Goal: Check status: Check status

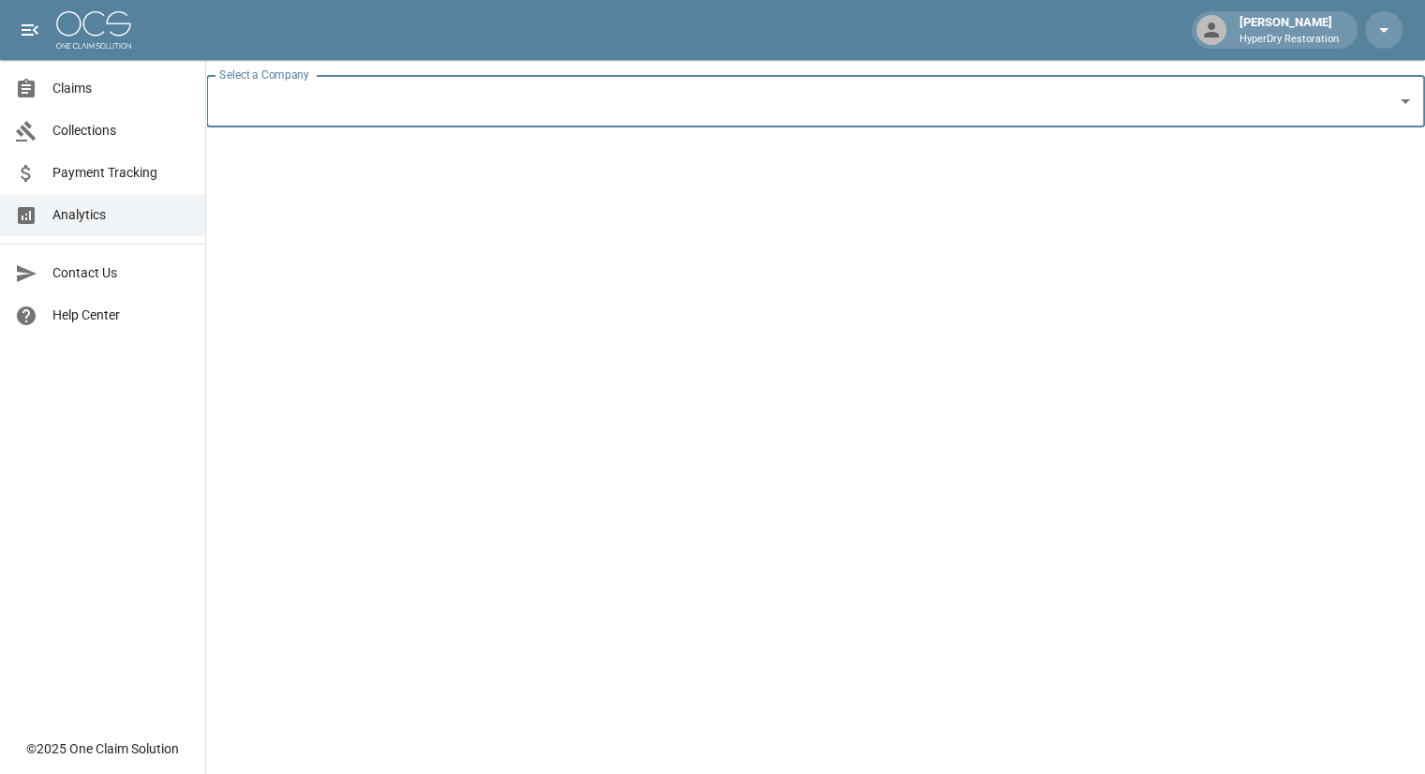
click at [90, 98] on link "Claims" at bounding box center [102, 88] width 205 height 42
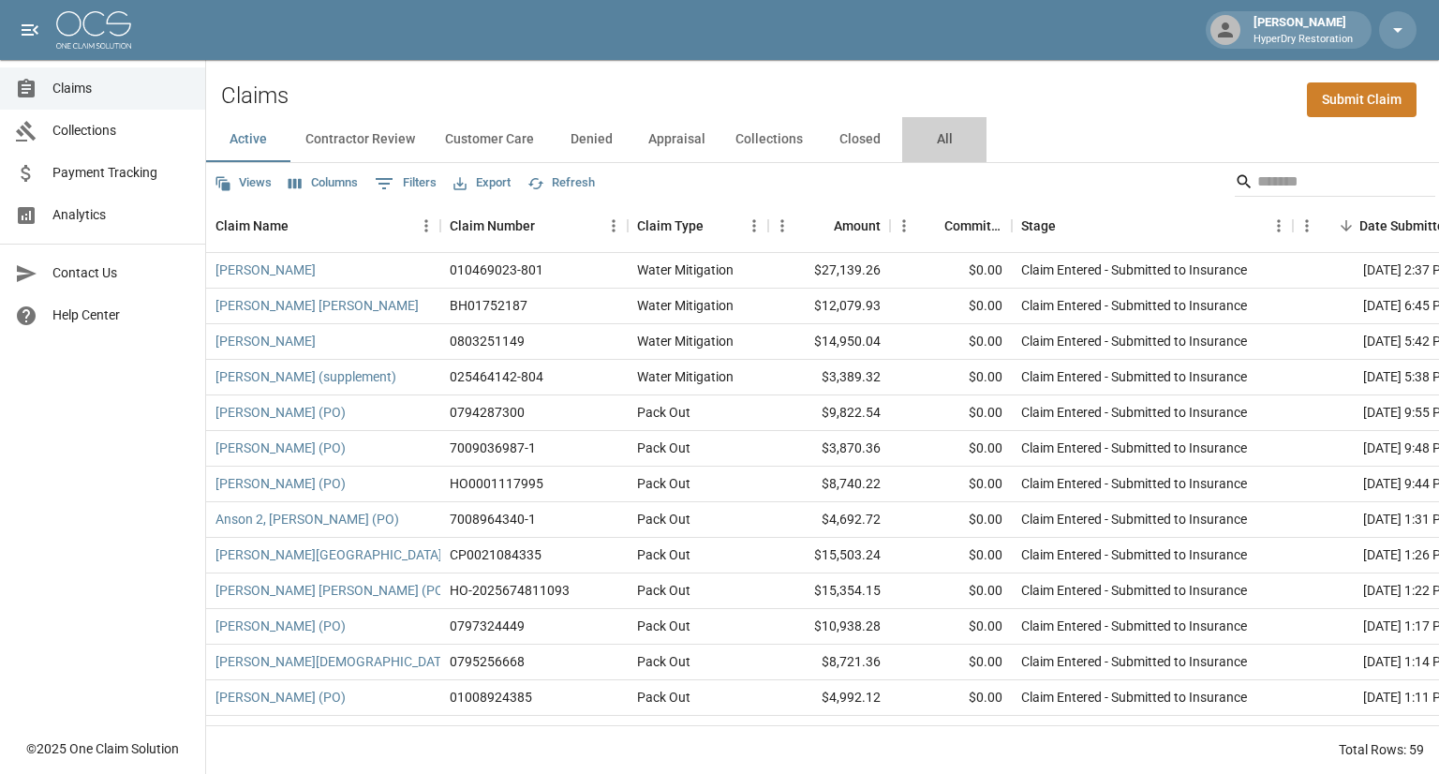
click at [940, 141] on button "All" at bounding box center [944, 139] width 84 height 45
click at [1261, 181] on input "Search" at bounding box center [1332, 182] width 150 height 30
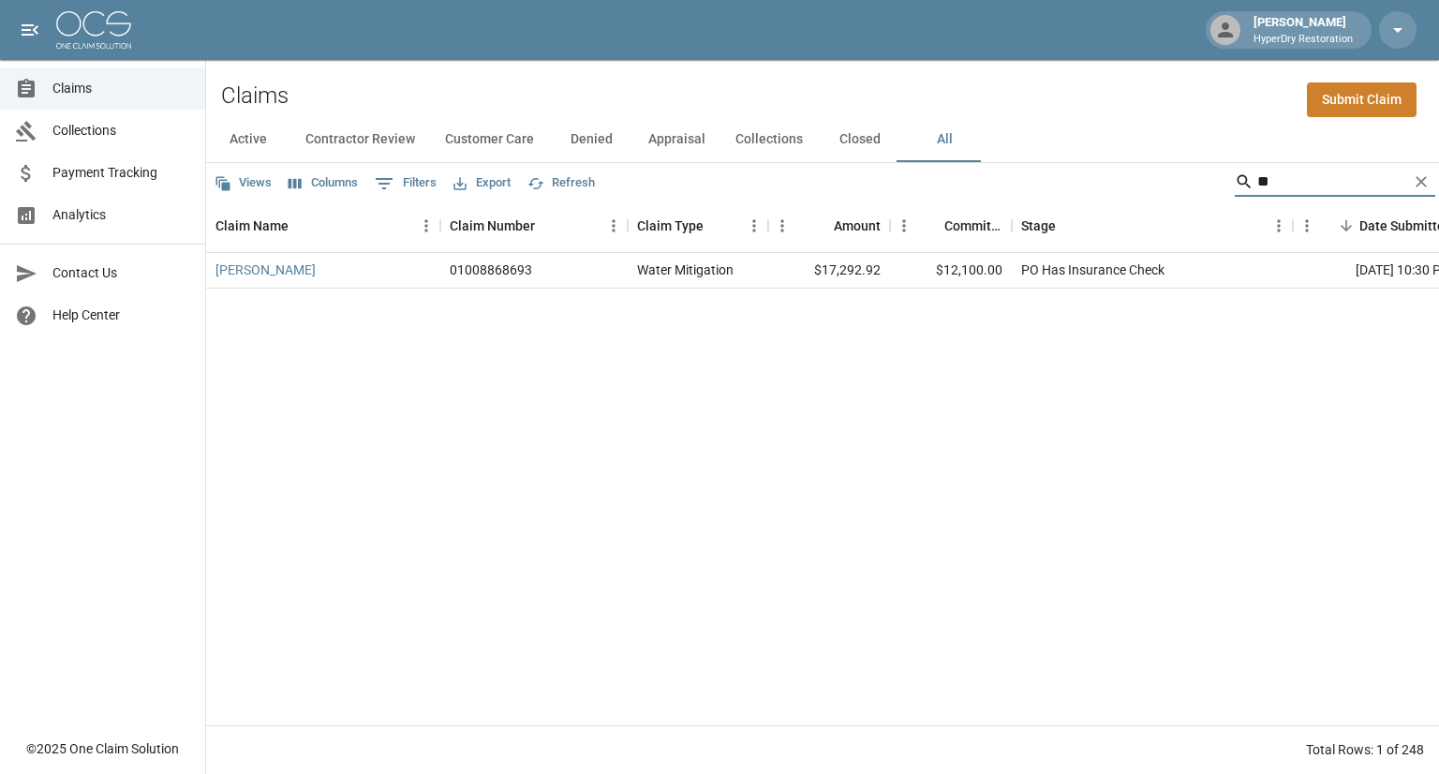
type input "*"
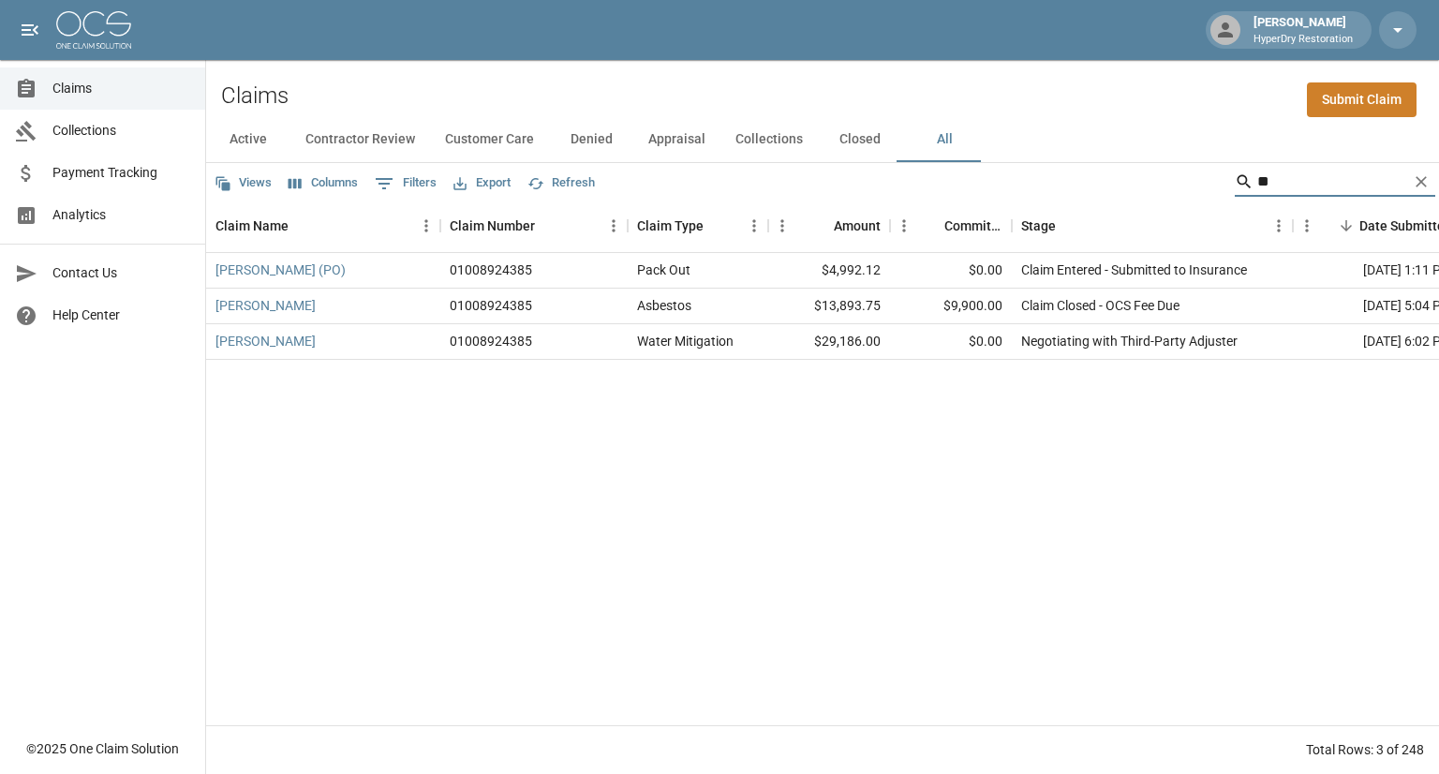
type input "*"
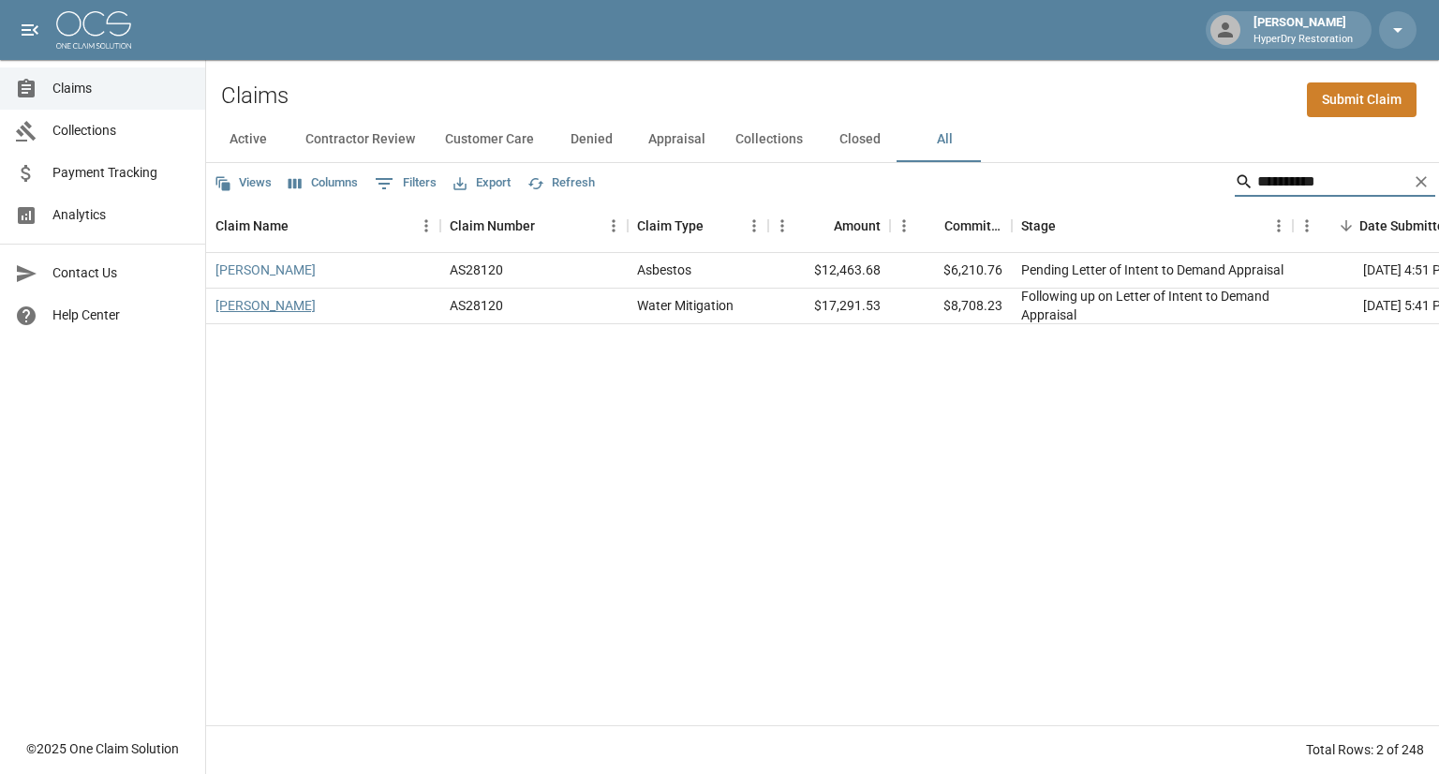
type input "**********"
click at [269, 305] on link "[PERSON_NAME]" at bounding box center [265, 305] width 100 height 19
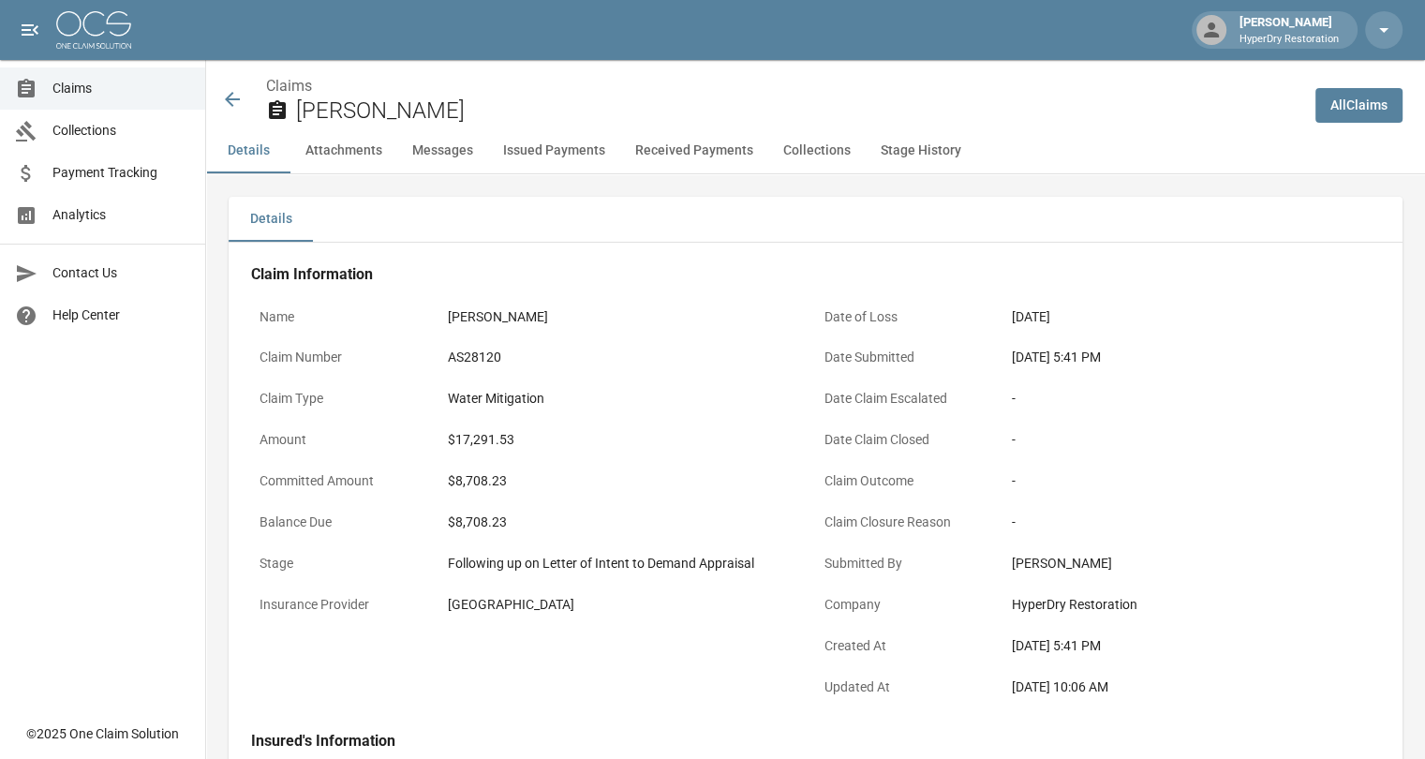
click at [652, 149] on button "Received Payments" at bounding box center [694, 150] width 148 height 45
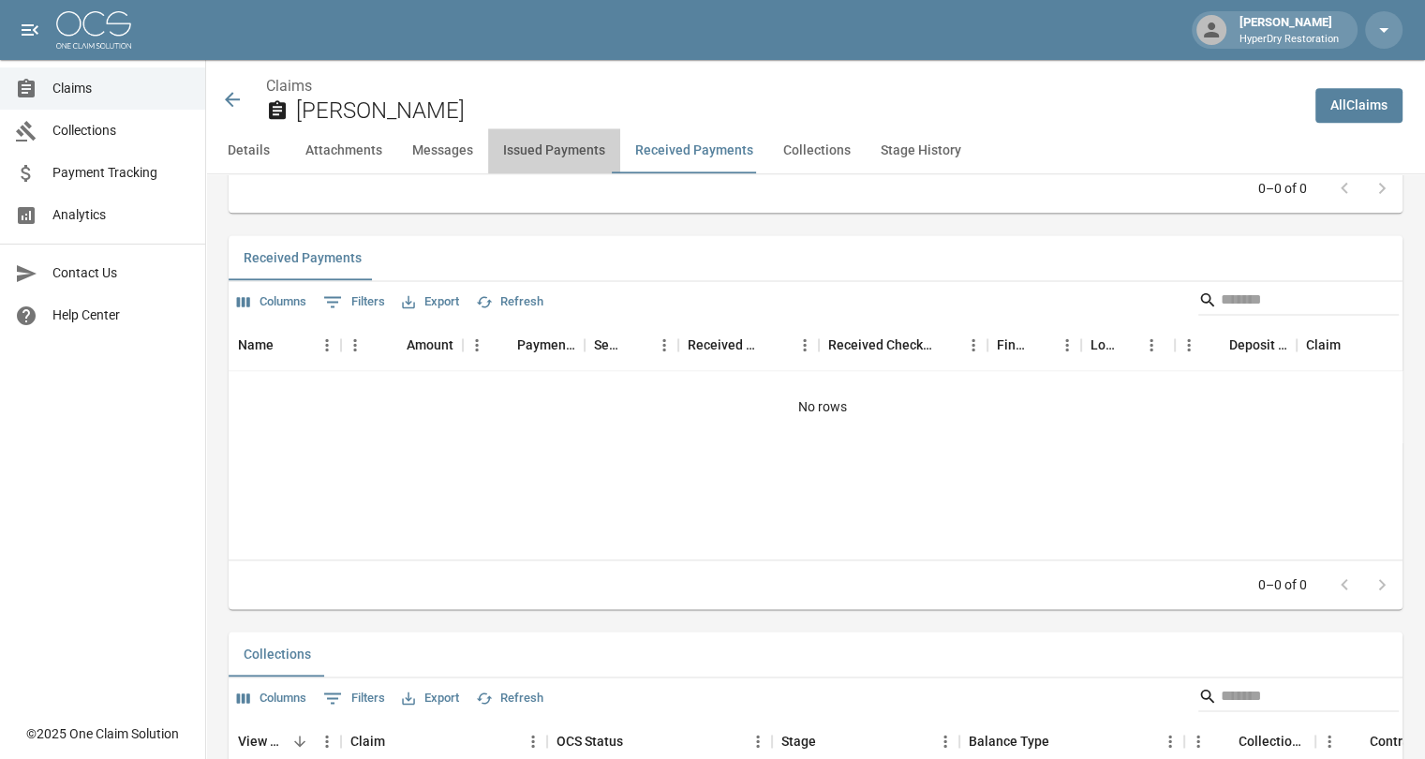
click at [564, 151] on button "Issued Payments" at bounding box center [554, 150] width 132 height 45
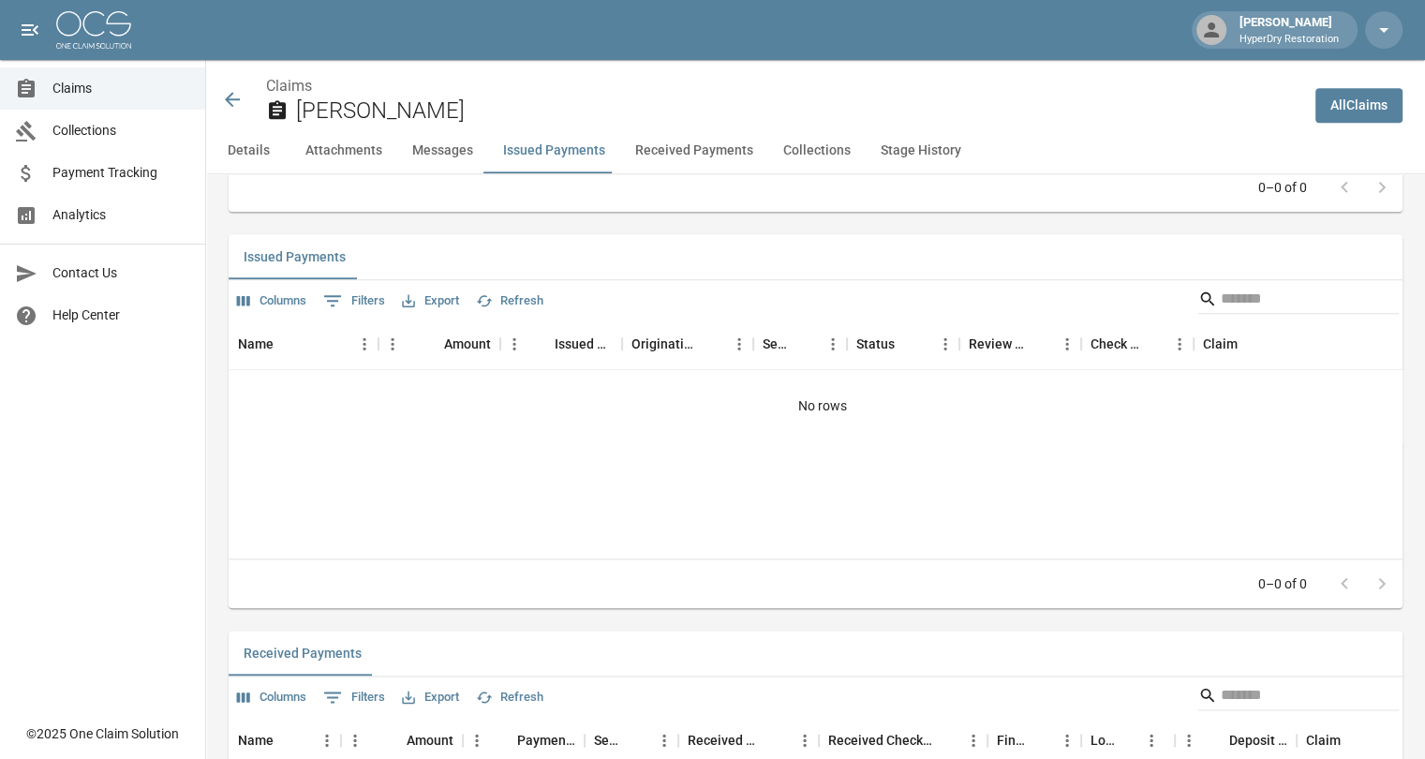
scroll to position [2050, 0]
click at [270, 151] on button "Details" at bounding box center [248, 150] width 84 height 45
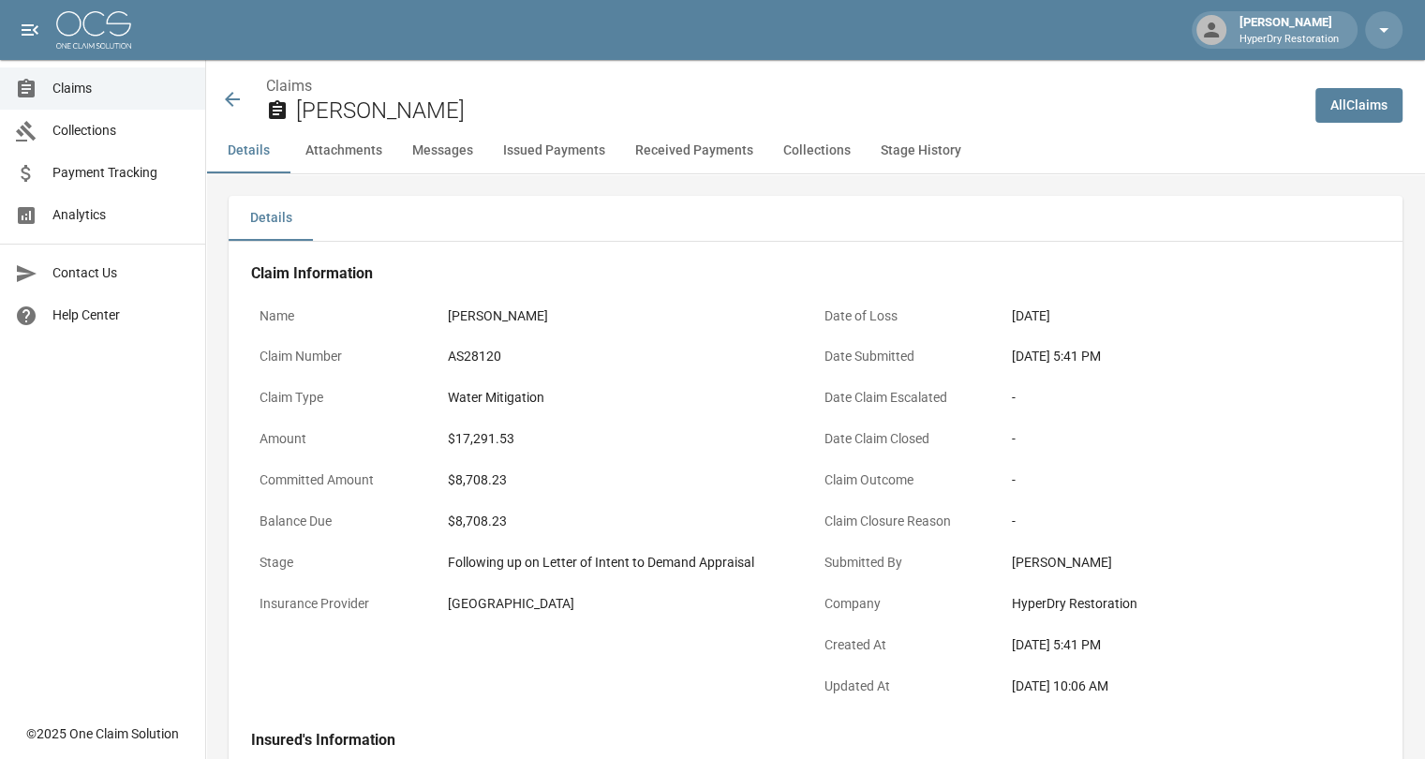
scroll to position [0, 0]
click at [229, 104] on icon at bounding box center [232, 99] width 22 height 22
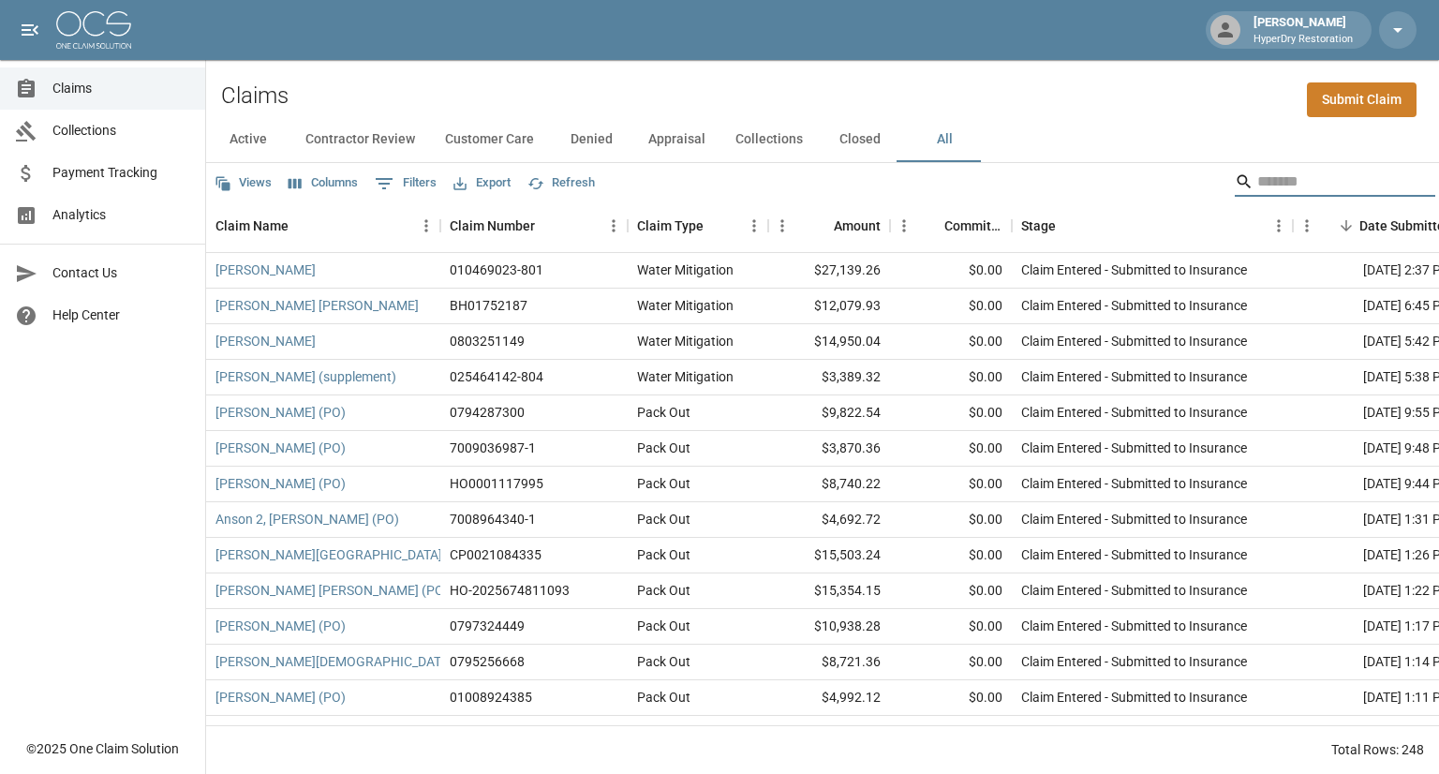
click at [1294, 187] on input "Search" at bounding box center [1332, 182] width 150 height 30
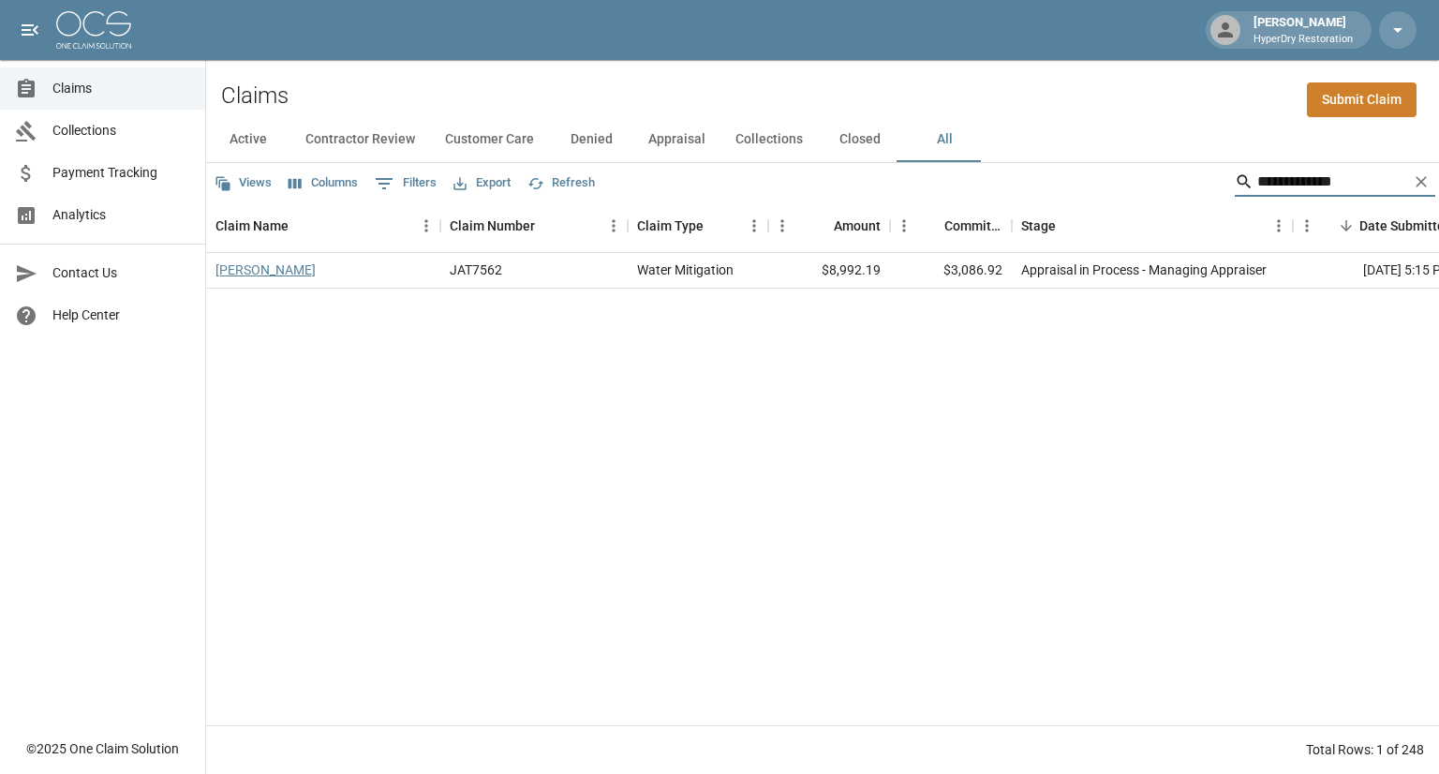
type input "**********"
click at [300, 272] on link "[PERSON_NAME]" at bounding box center [265, 269] width 100 height 19
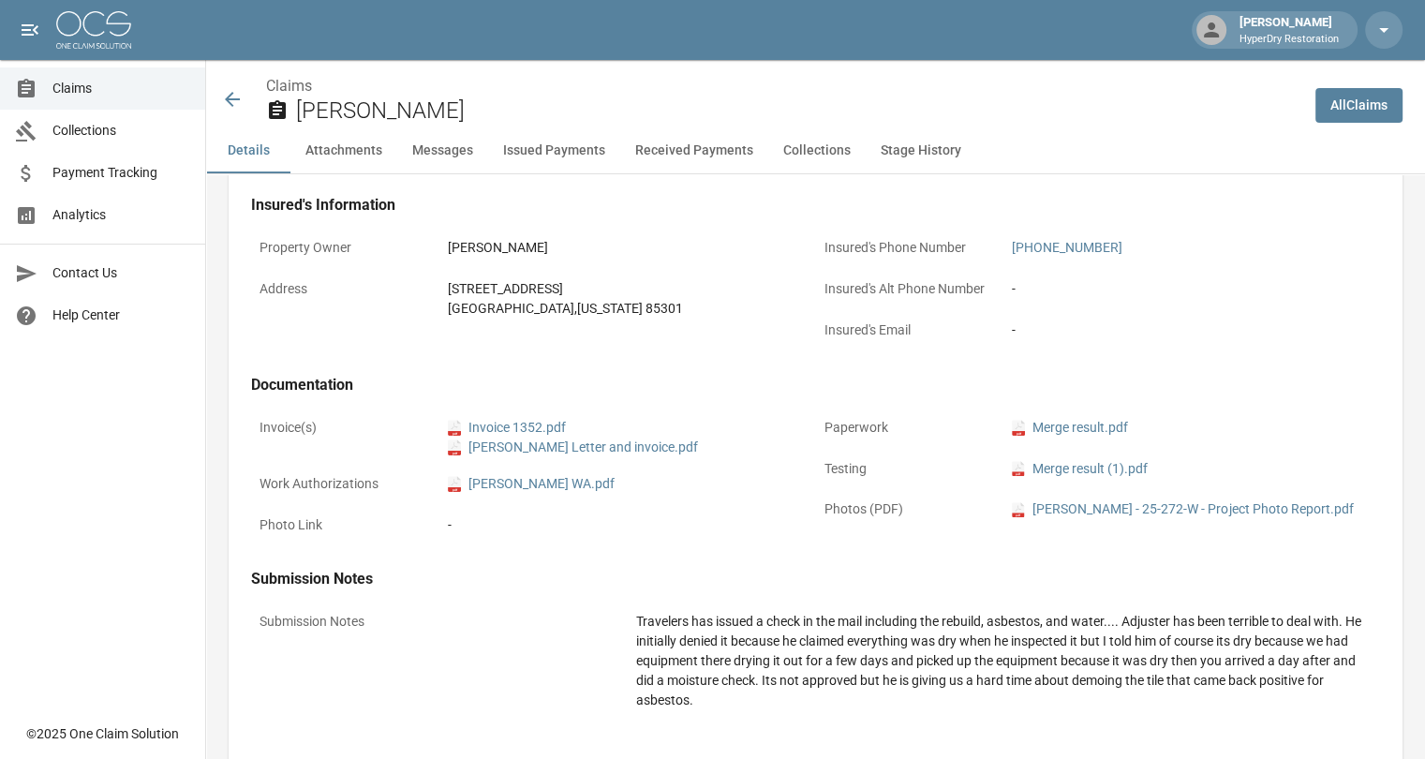
scroll to position [547, 0]
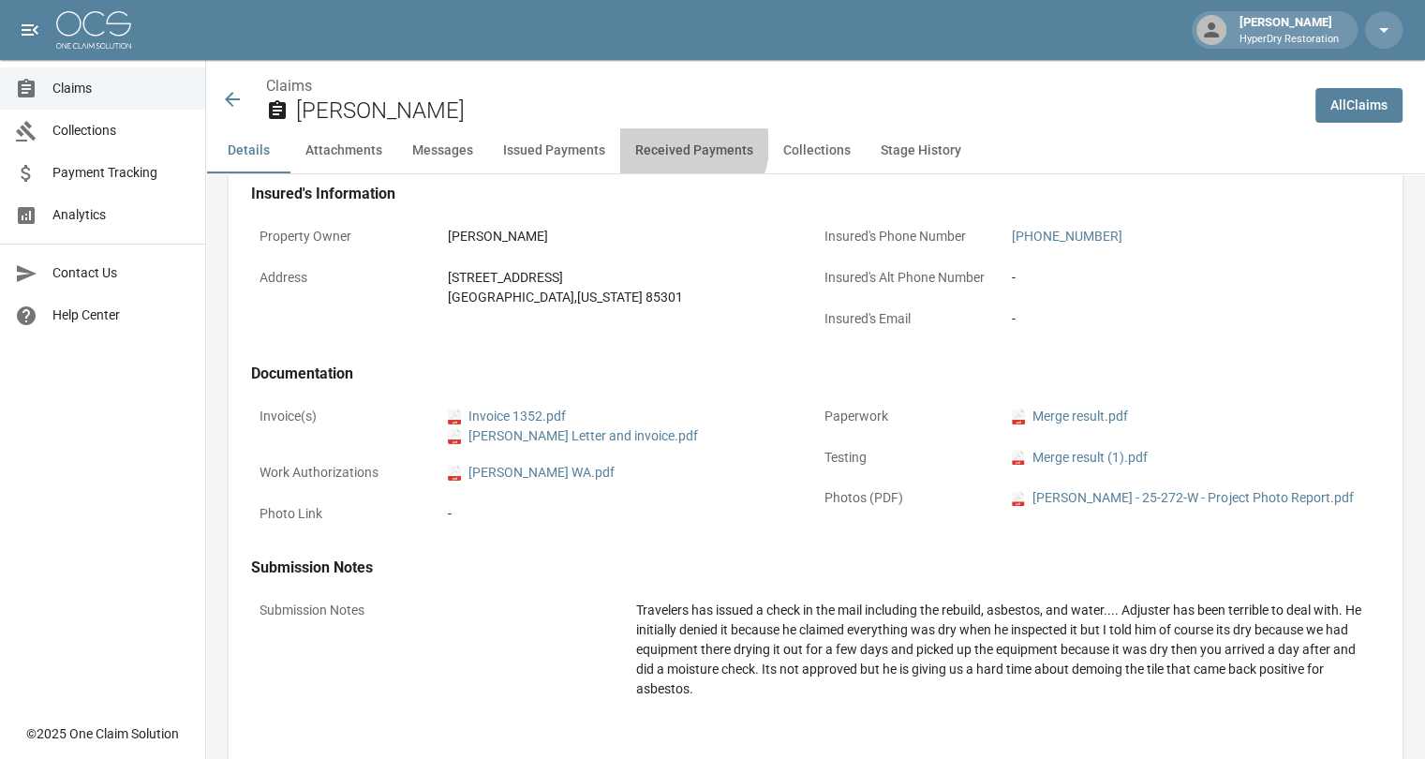
click at [673, 145] on button "Received Payments" at bounding box center [694, 150] width 148 height 45
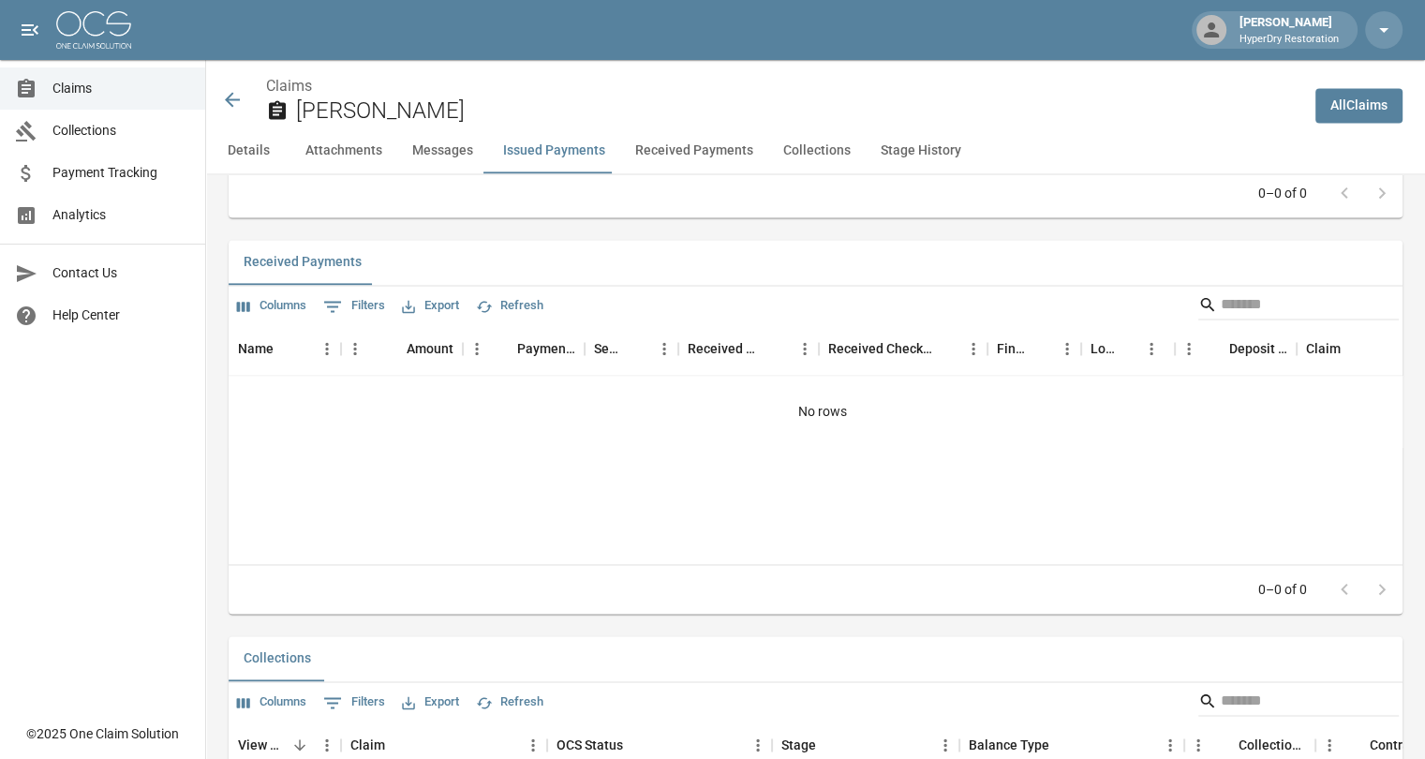
scroll to position [2604, 0]
click at [251, 150] on button "Details" at bounding box center [248, 150] width 84 height 45
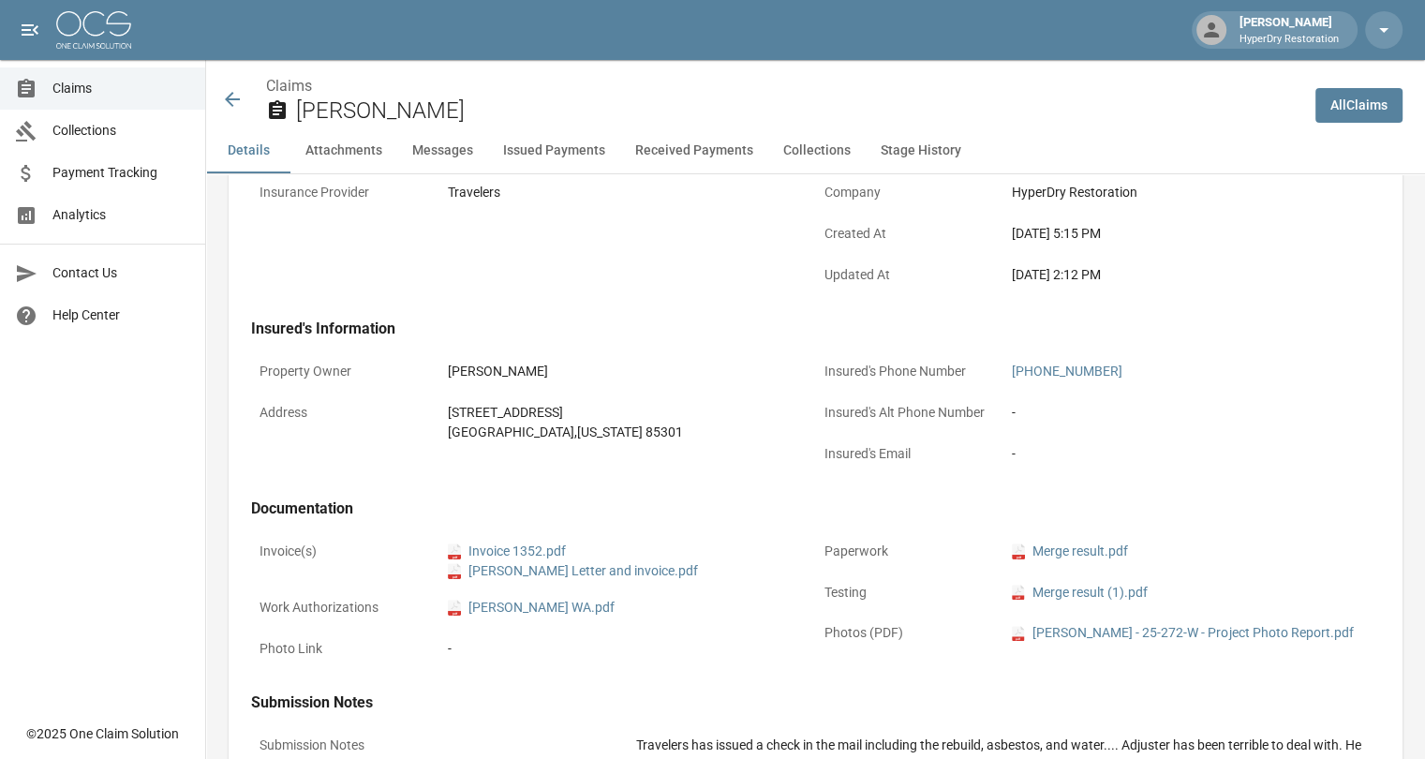
scroll to position [282, 0]
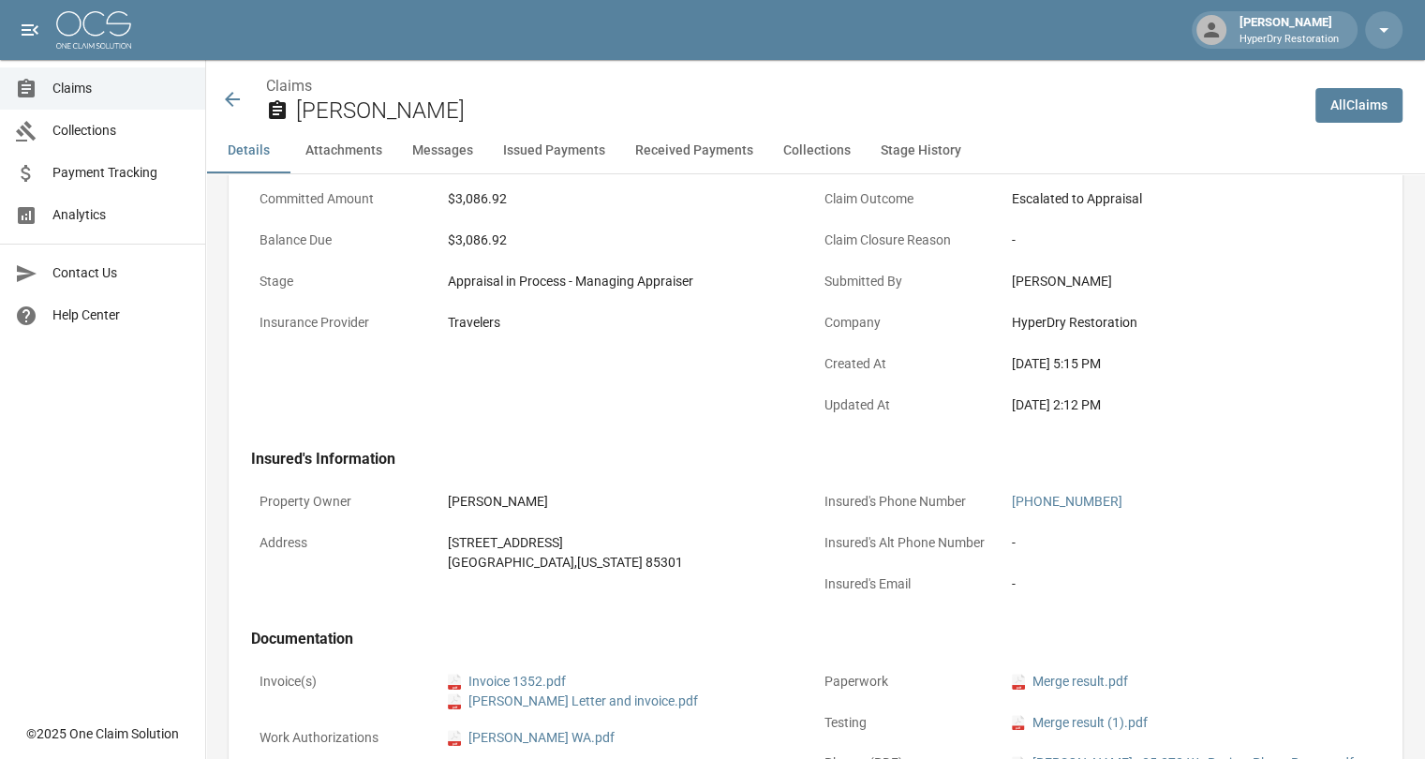
click at [232, 99] on icon at bounding box center [232, 99] width 15 height 15
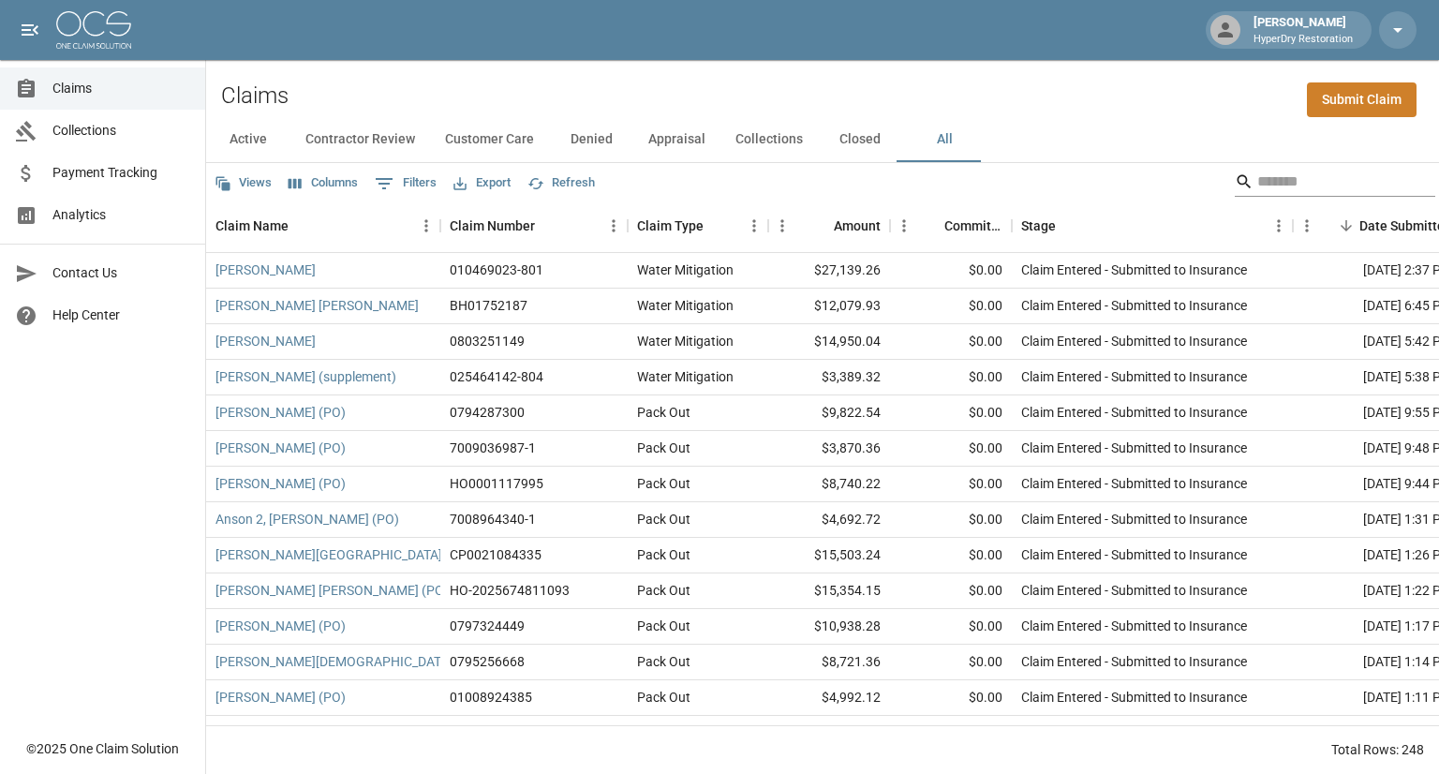
click at [1263, 185] on input "Search" at bounding box center [1332, 182] width 150 height 30
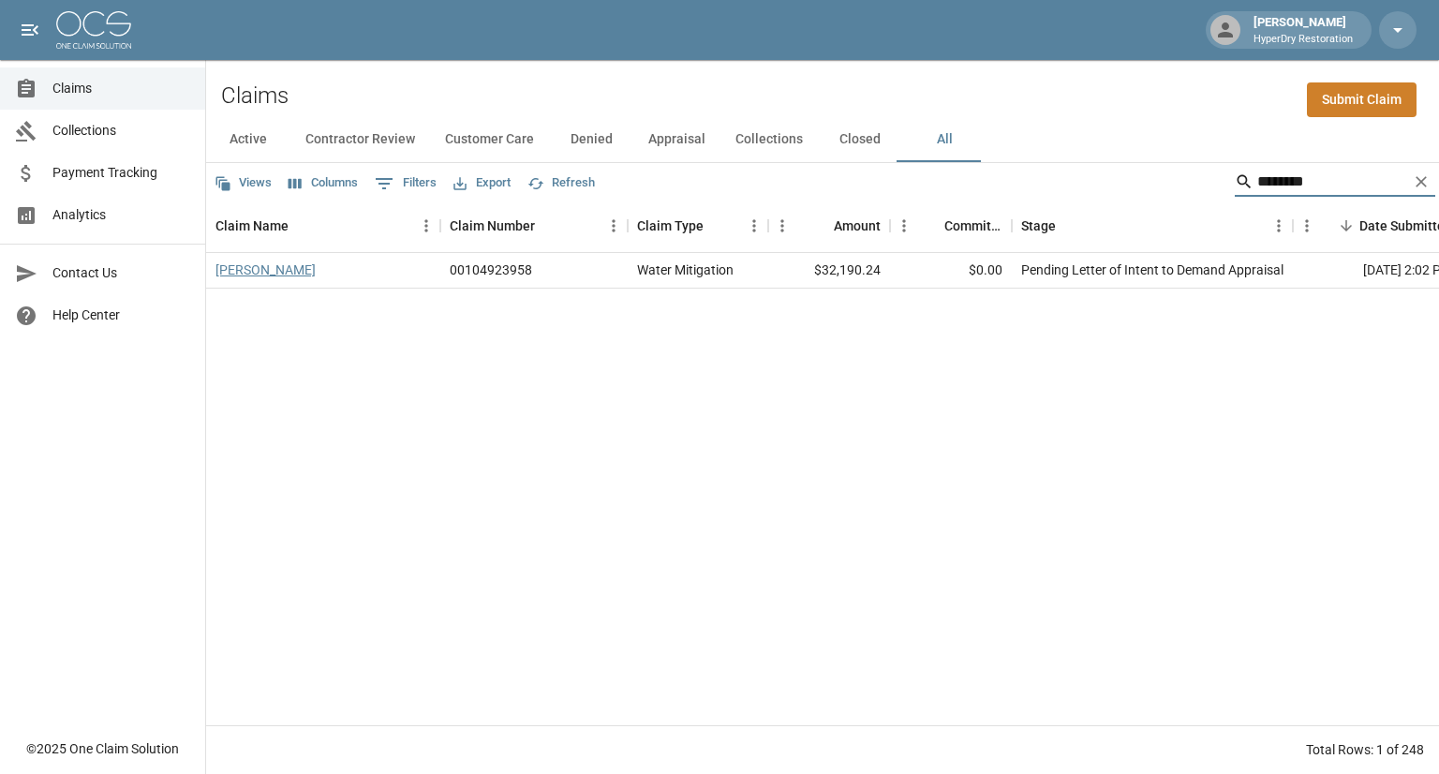
type input "********"
click at [248, 271] on link "[PERSON_NAME]" at bounding box center [265, 269] width 100 height 19
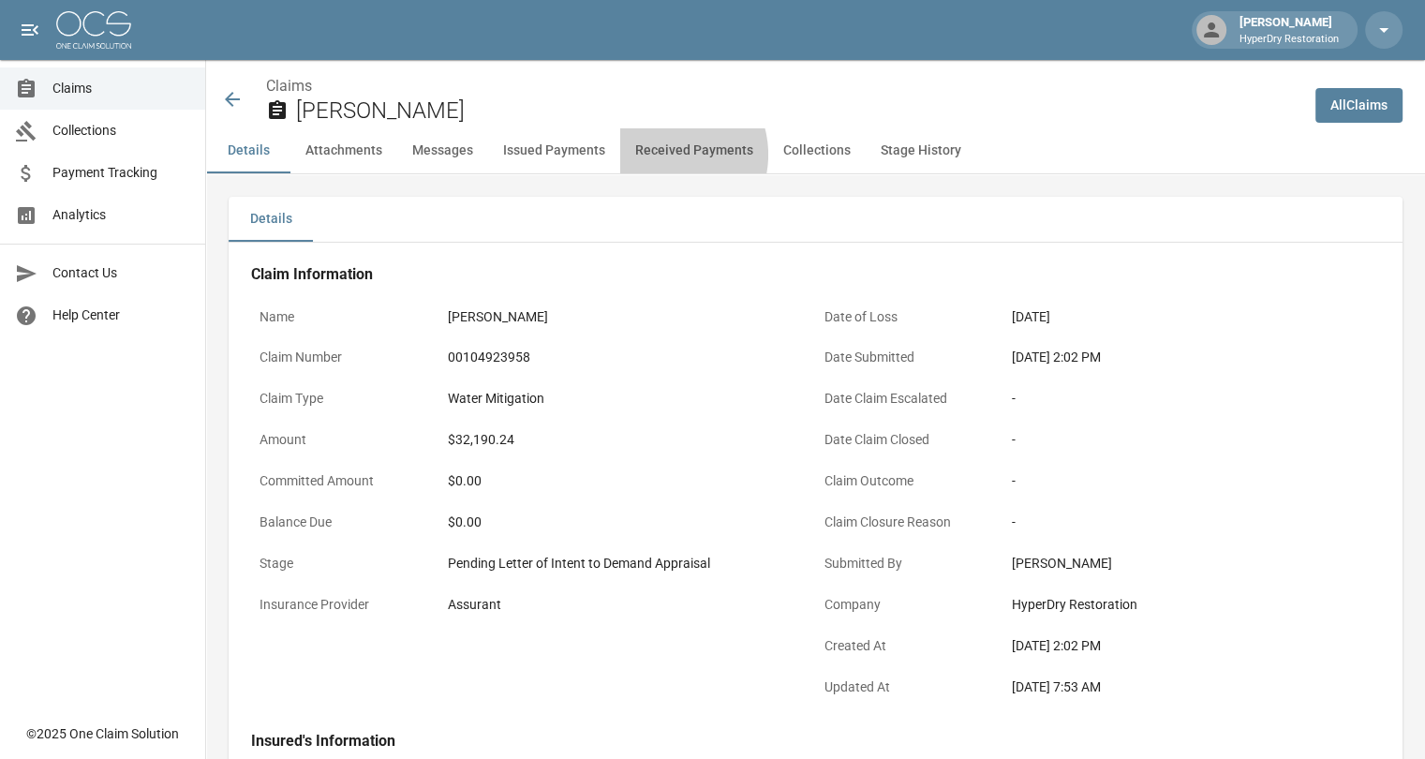
click at [656, 155] on button "Received Payments" at bounding box center [694, 150] width 148 height 45
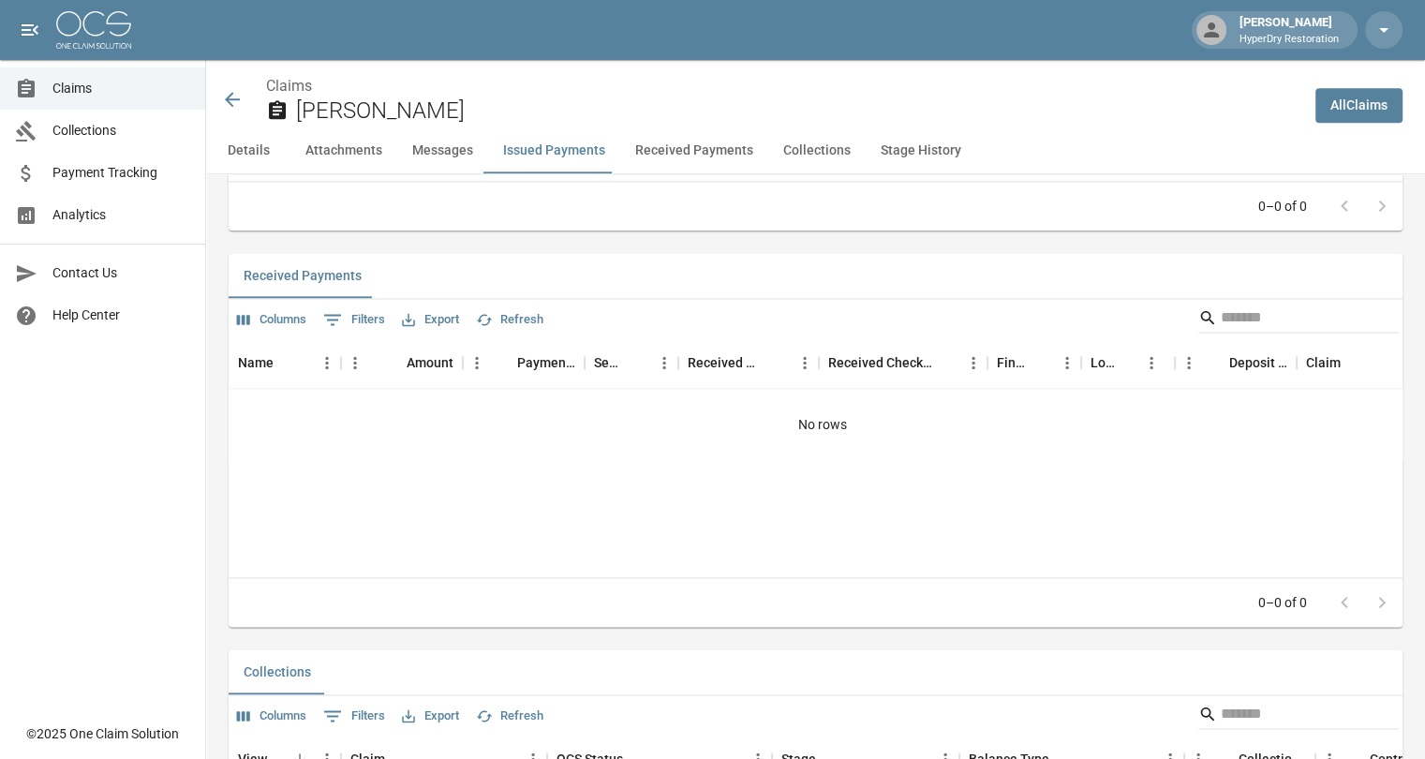
scroll to position [2445, 0]
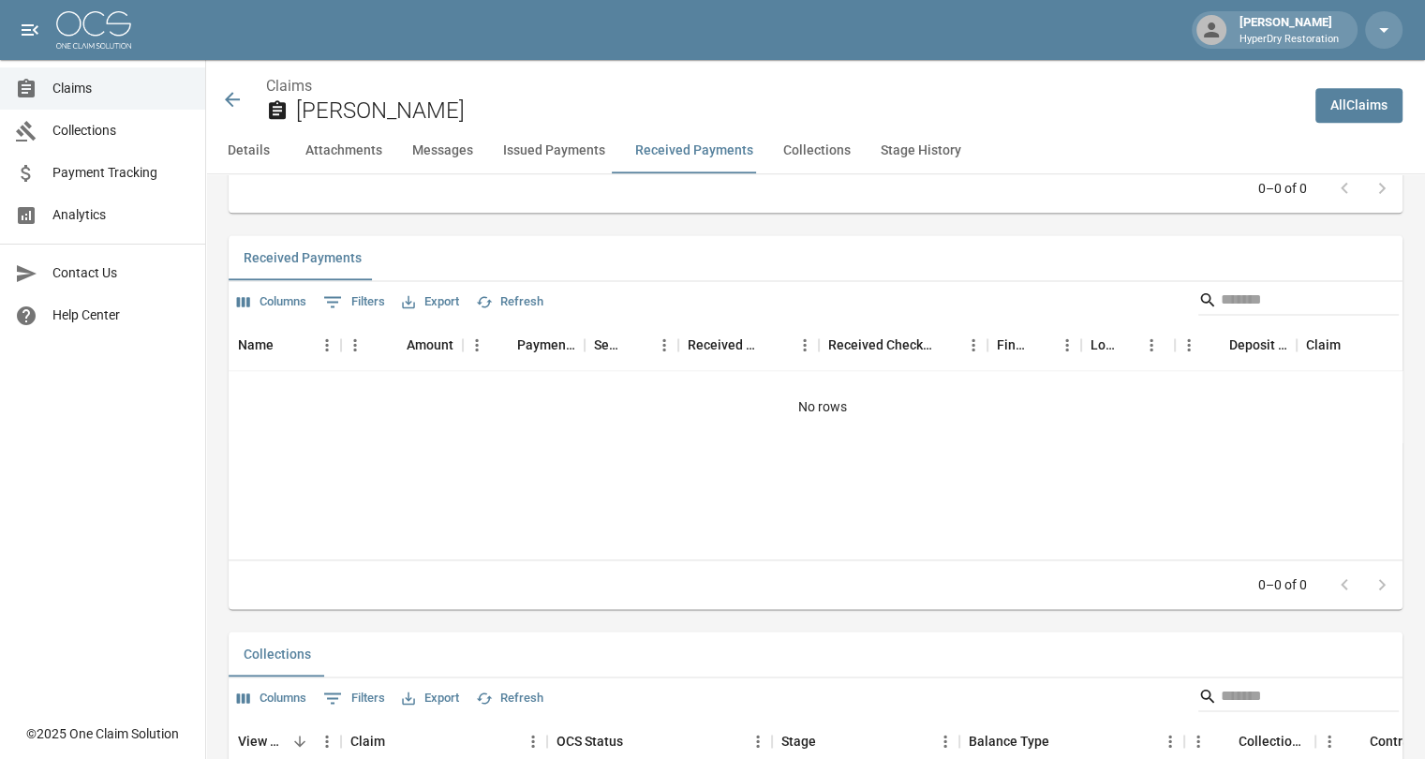
click at [247, 154] on button "Details" at bounding box center [248, 150] width 84 height 45
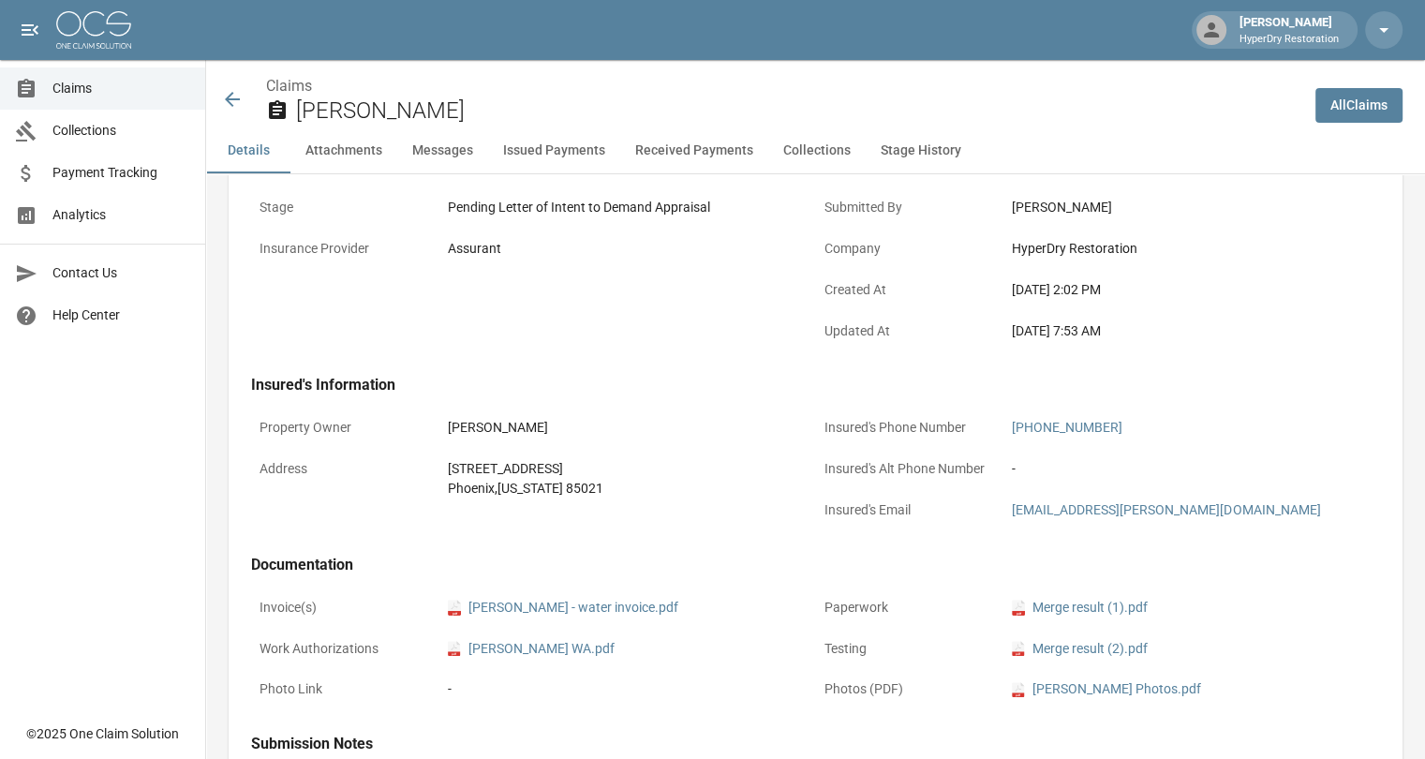
scroll to position [173, 0]
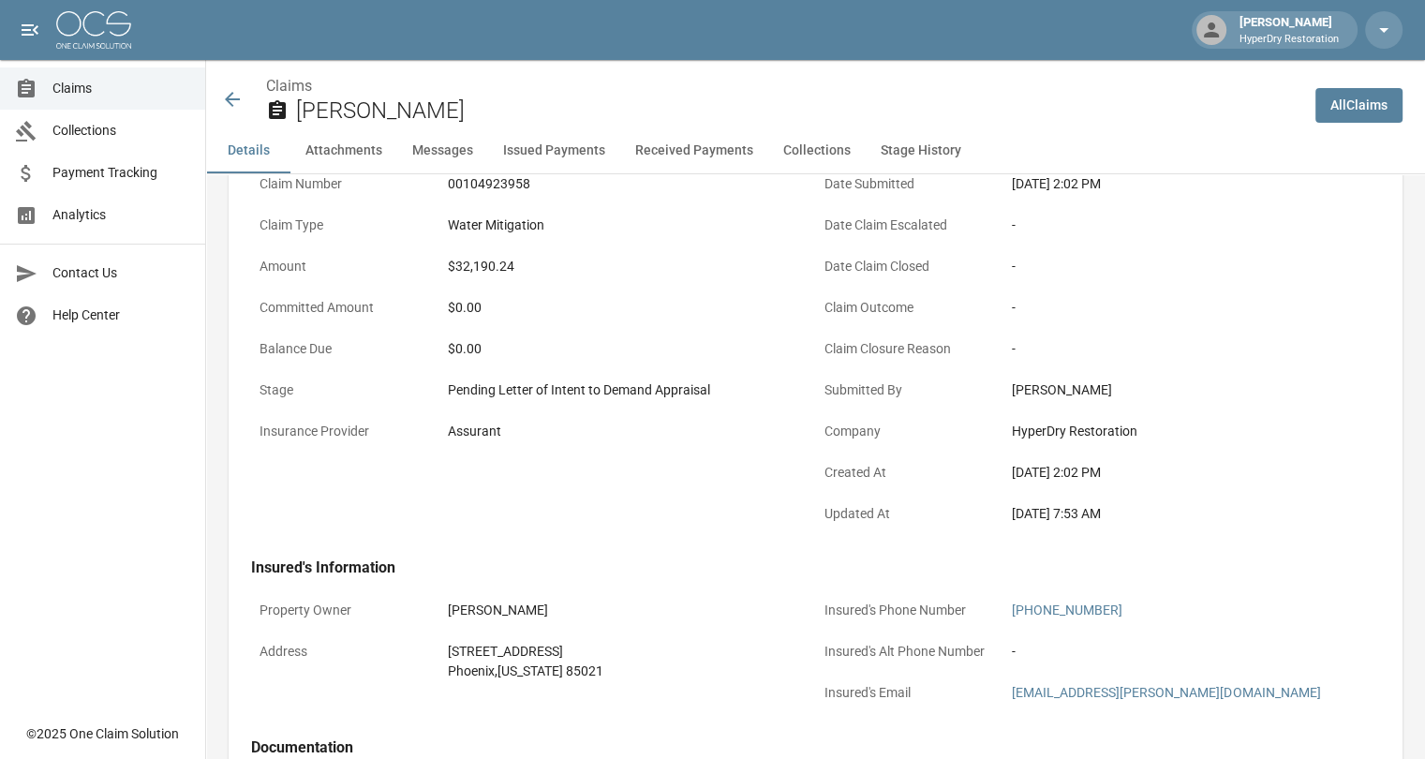
click at [230, 92] on icon at bounding box center [232, 99] width 22 height 22
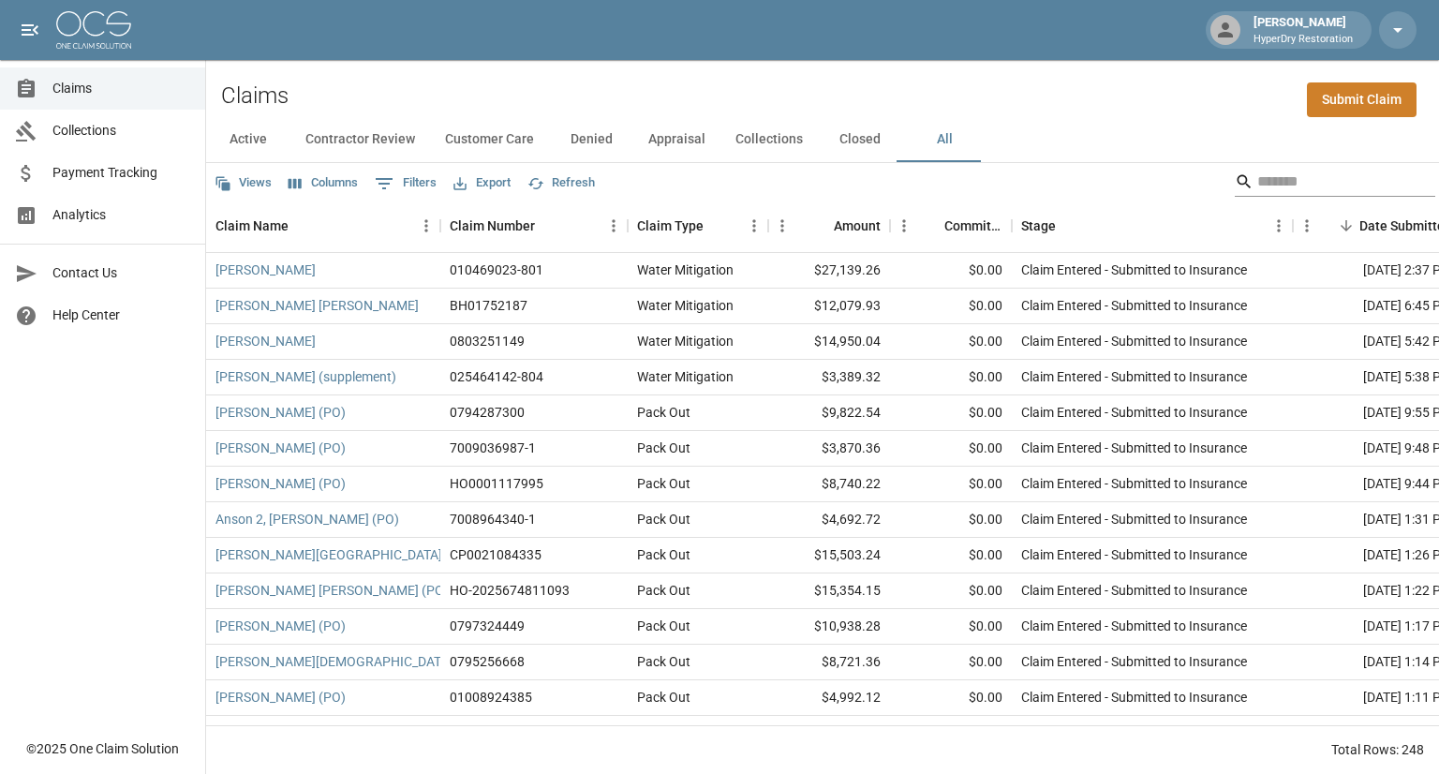
click at [1257, 189] on input "Search" at bounding box center [1332, 182] width 150 height 30
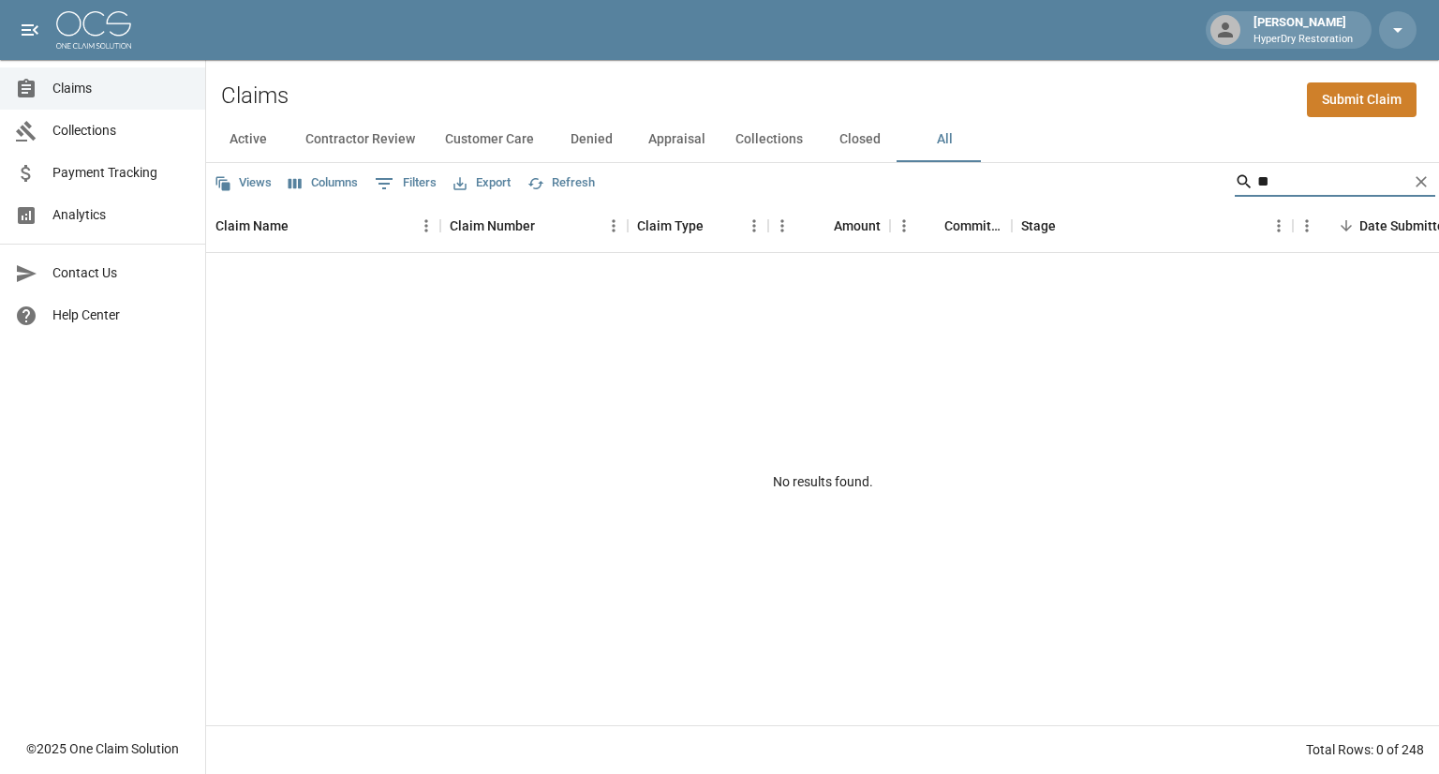
type input "*"
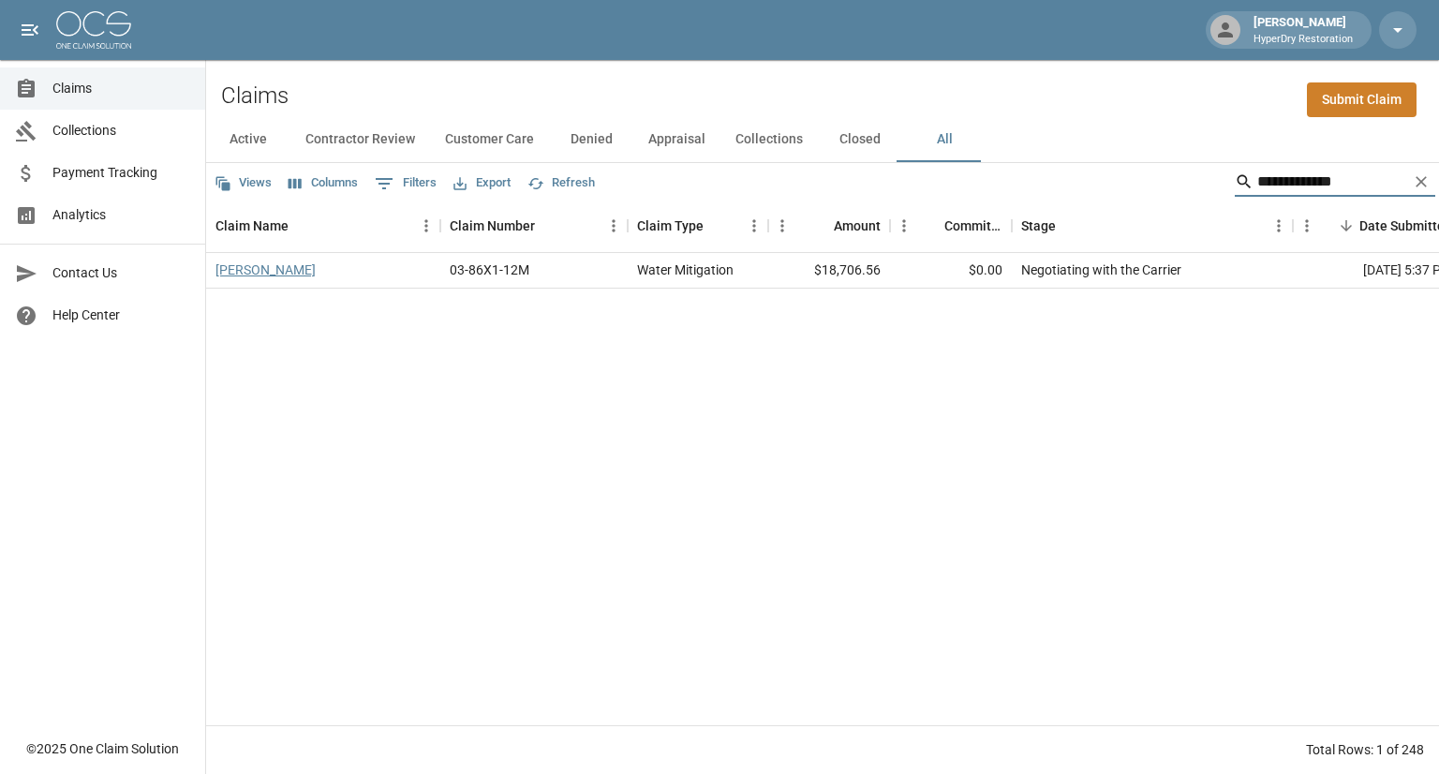
type input "**********"
click at [282, 272] on link "[PERSON_NAME]" at bounding box center [265, 269] width 100 height 19
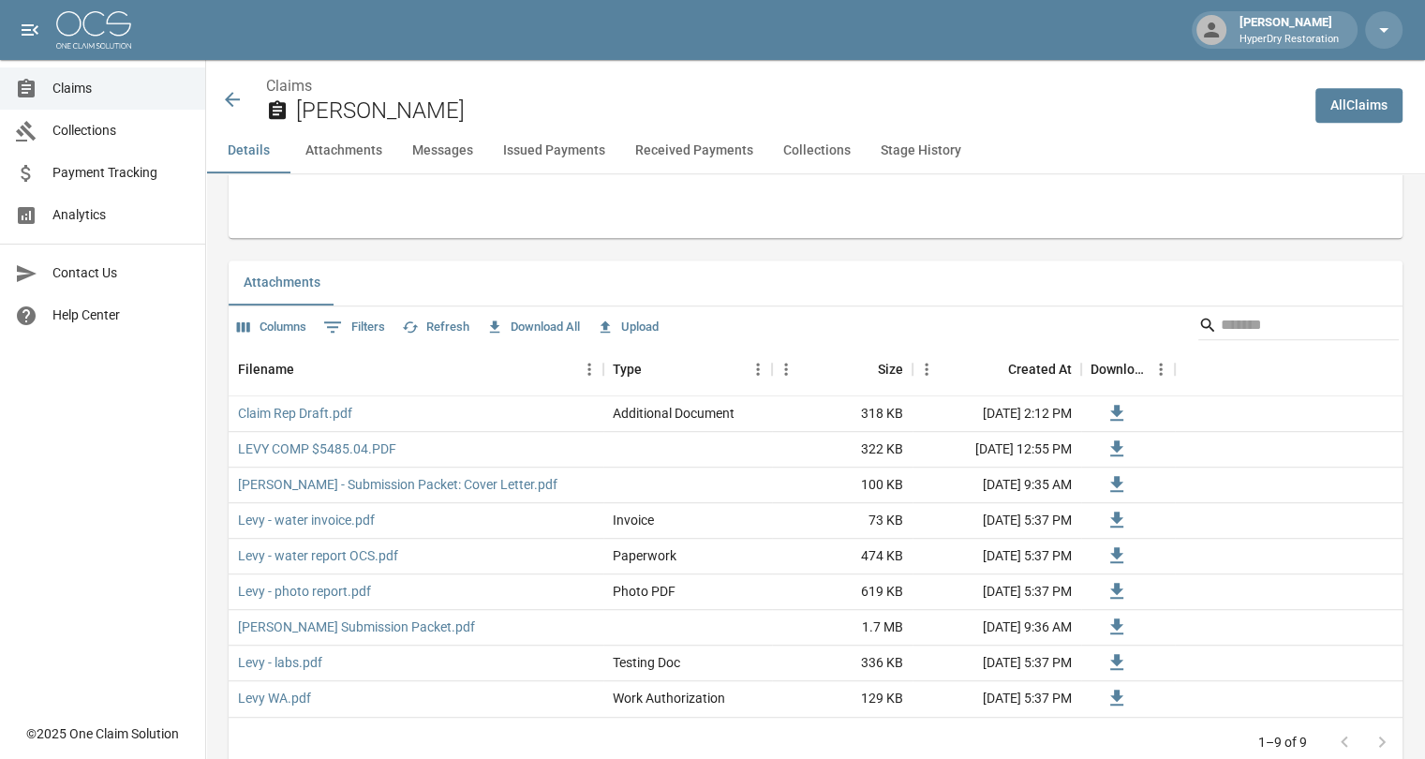
scroll to position [1002, 0]
click at [239, 101] on icon at bounding box center [232, 99] width 22 height 22
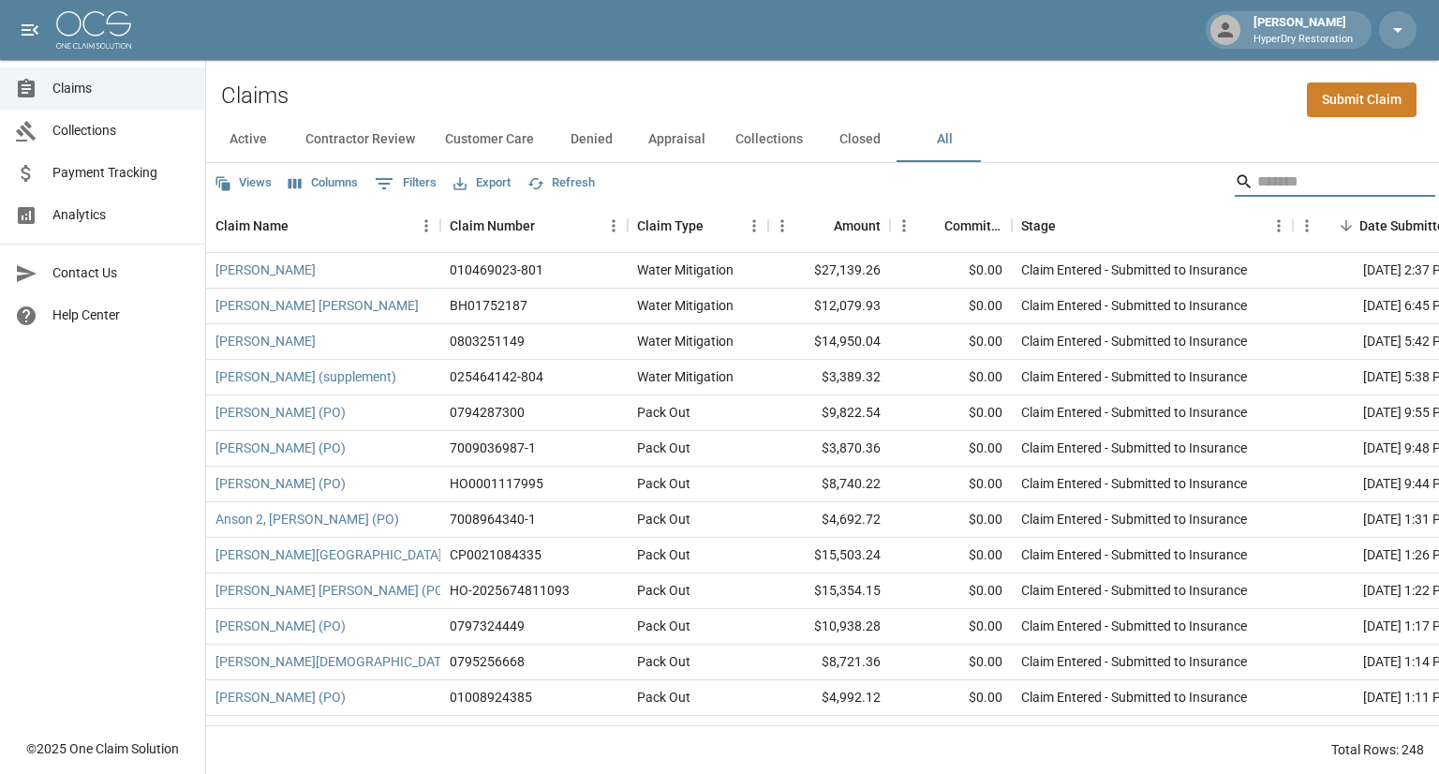
click at [1289, 184] on input "Search" at bounding box center [1332, 182] width 150 height 30
